Goal: Check status: Check status

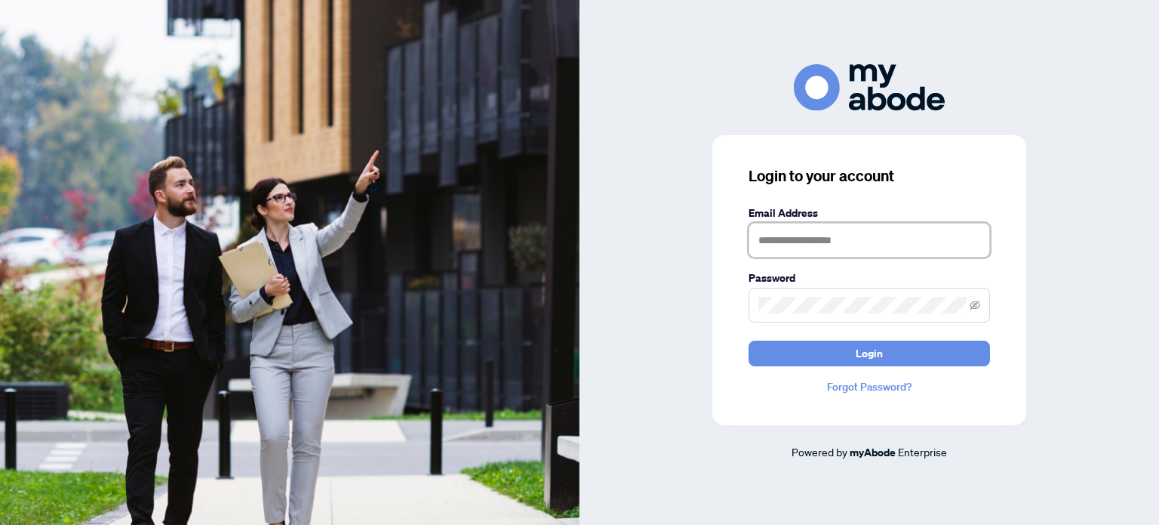
click at [799, 244] on input "text" at bounding box center [870, 240] width 242 height 35
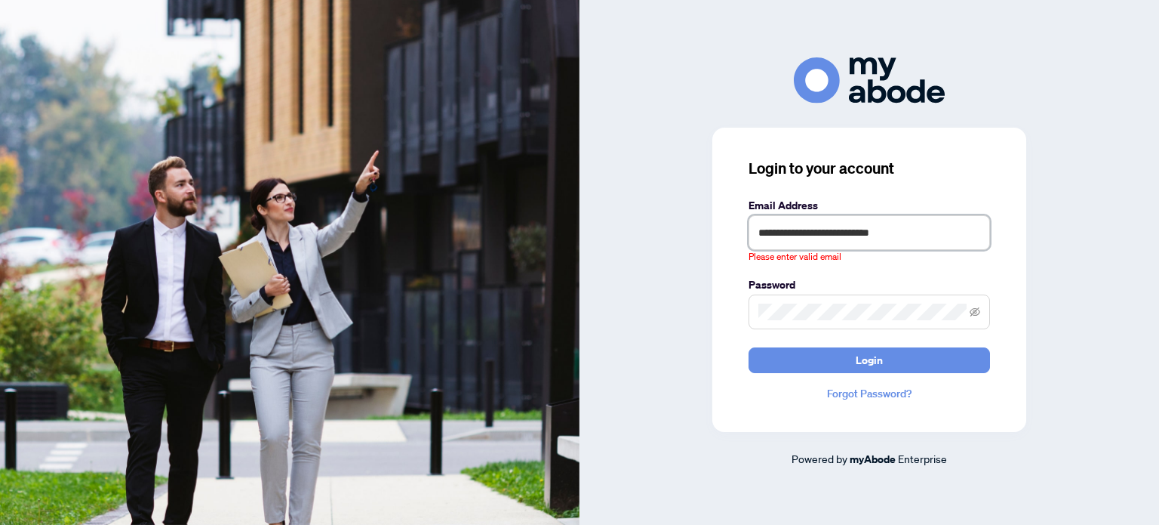
click at [935, 226] on input "**********" at bounding box center [870, 232] width 242 height 35
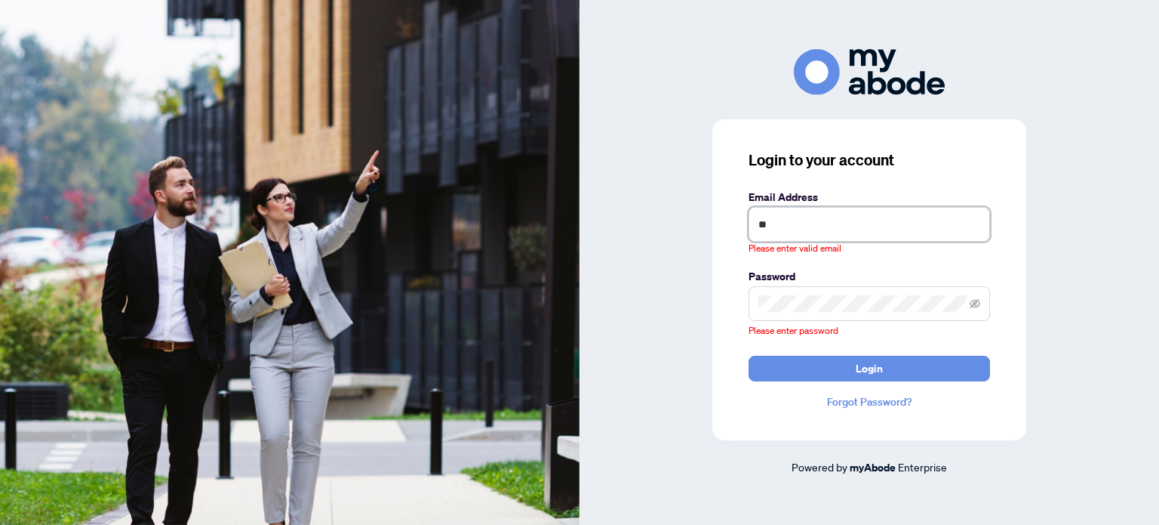
type input "*"
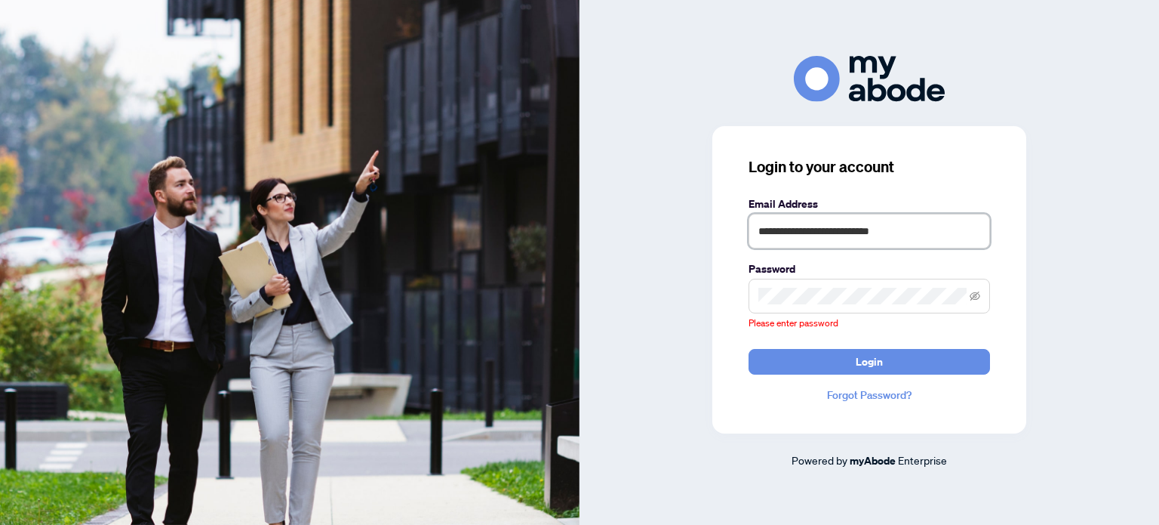
type input "**********"
click at [897, 325] on div "Please enter password" at bounding box center [870, 305] width 242 height 52
click at [891, 304] on span at bounding box center [870, 296] width 242 height 35
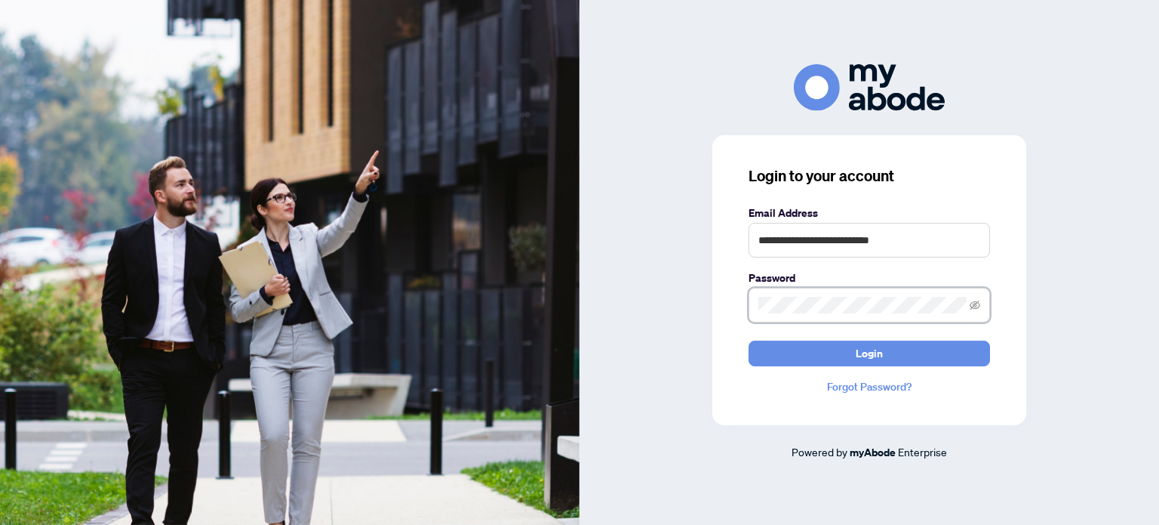
click at [749, 340] on button "Login" at bounding box center [870, 353] width 242 height 26
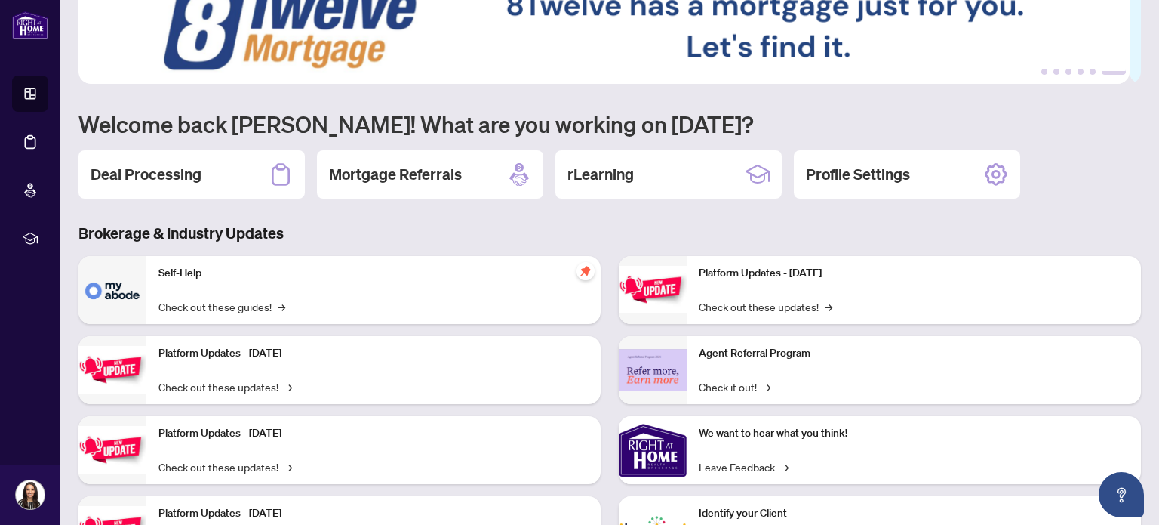
scroll to position [75, 0]
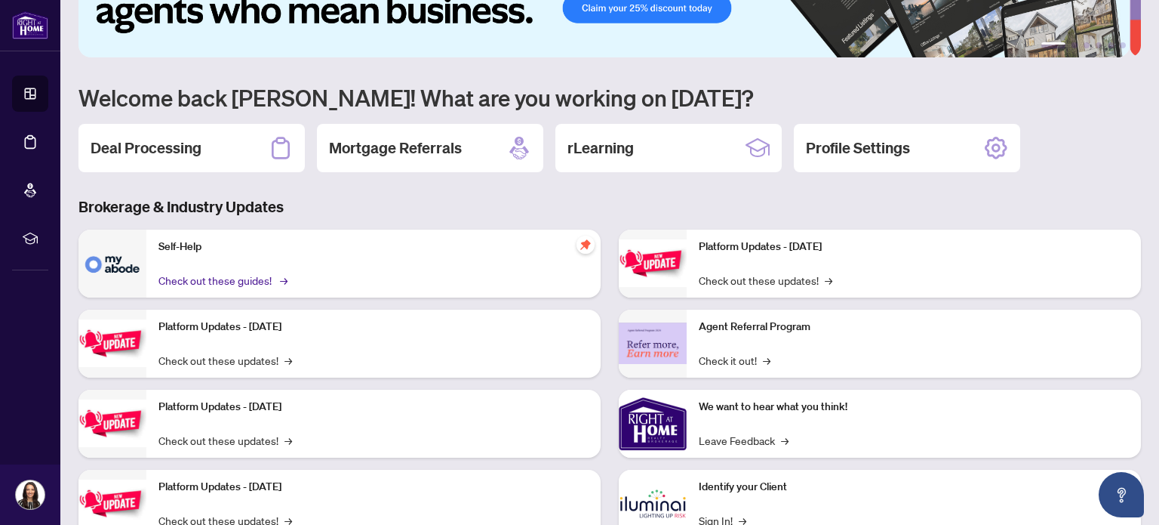
click at [239, 276] on link "Check out these guides! →" at bounding box center [222, 280] width 127 height 17
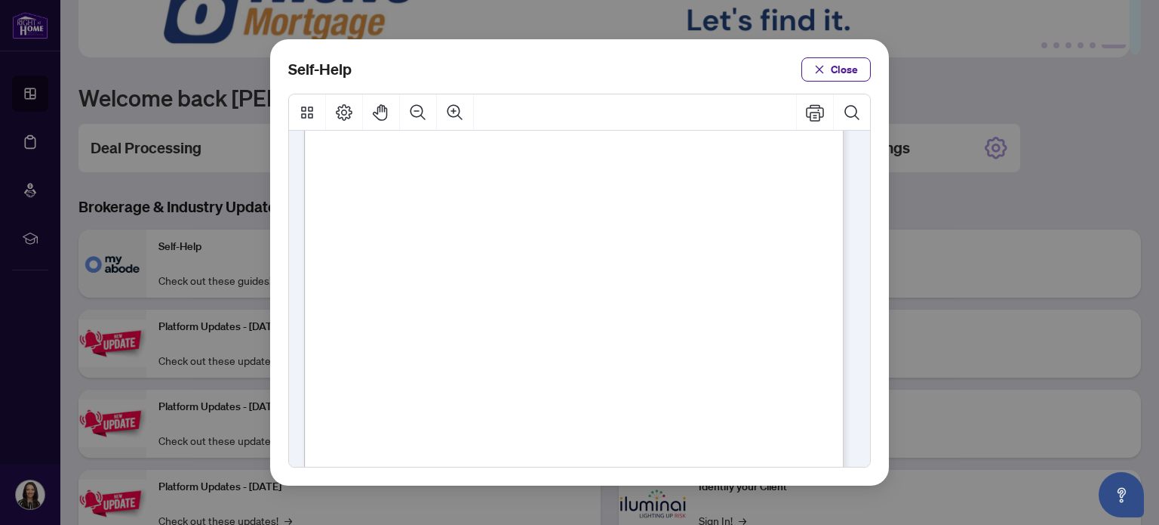
scroll to position [377, 0]
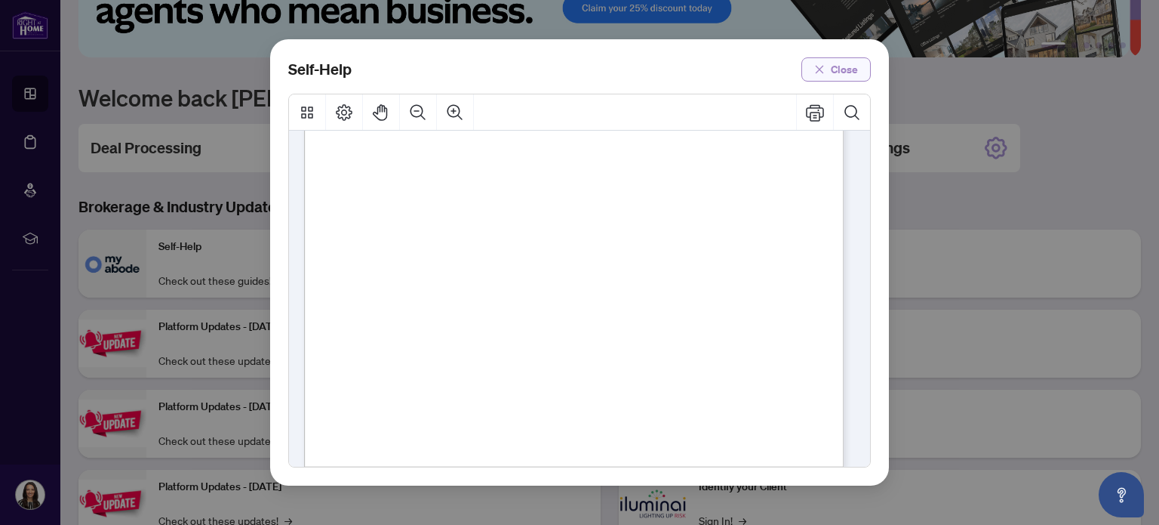
click at [845, 66] on span "Close" at bounding box center [844, 69] width 27 height 24
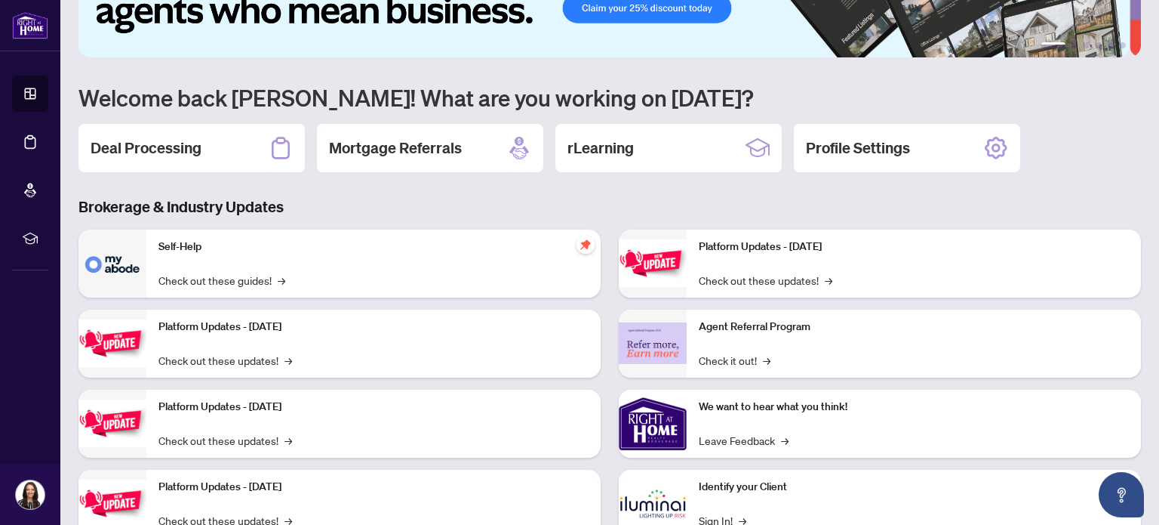
click at [171, 149] on h2 "Deal Processing" at bounding box center [146, 147] width 111 height 21
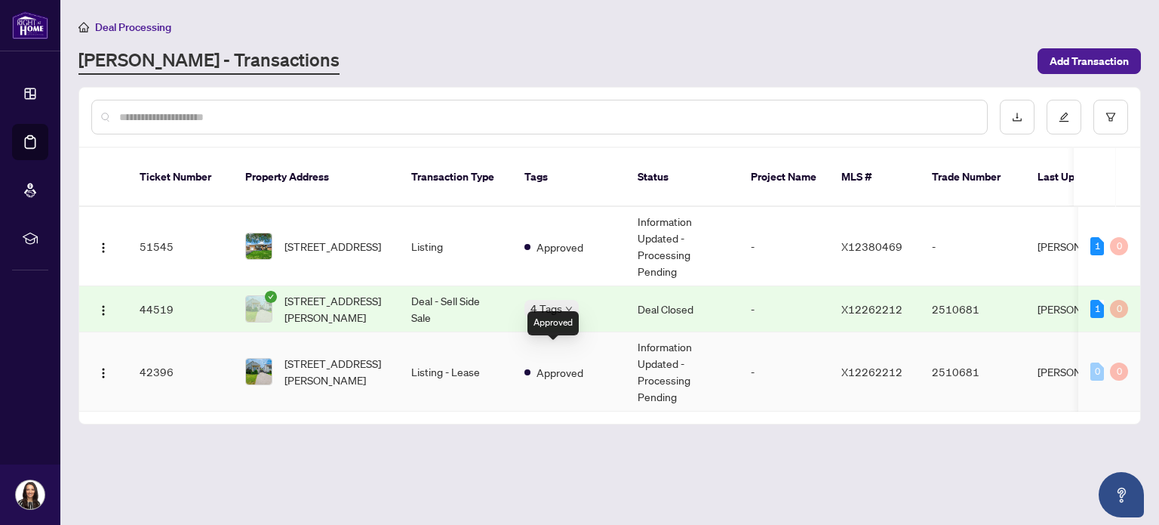
click at [528, 369] on span at bounding box center [528, 372] width 6 height 6
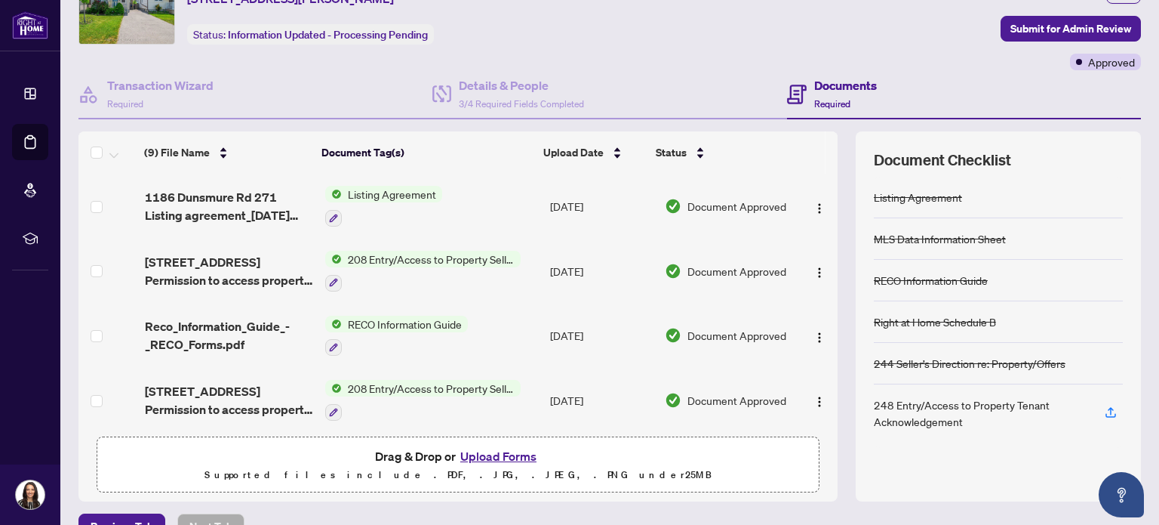
scroll to position [106, 0]
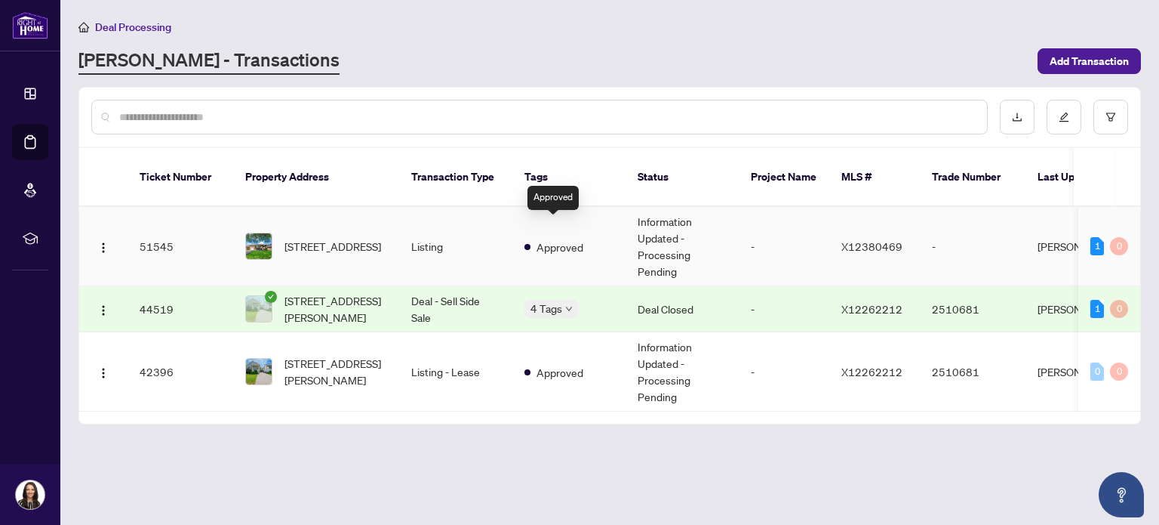
click at [543, 239] on span "Approved" at bounding box center [560, 247] width 47 height 17
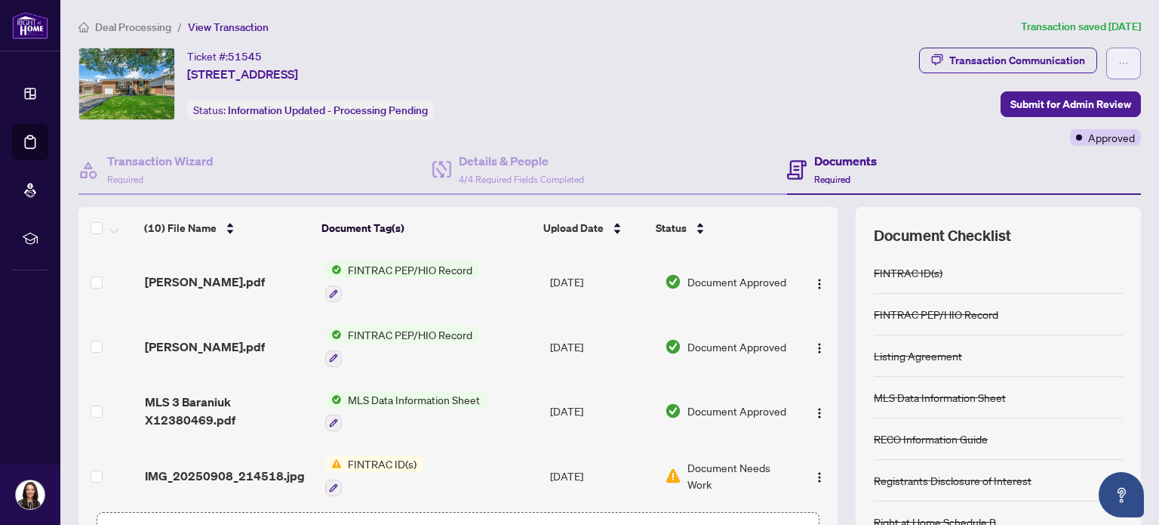
click at [1119, 60] on icon "ellipsis" at bounding box center [1124, 63] width 11 height 11
